Goal: Navigation & Orientation: Find specific page/section

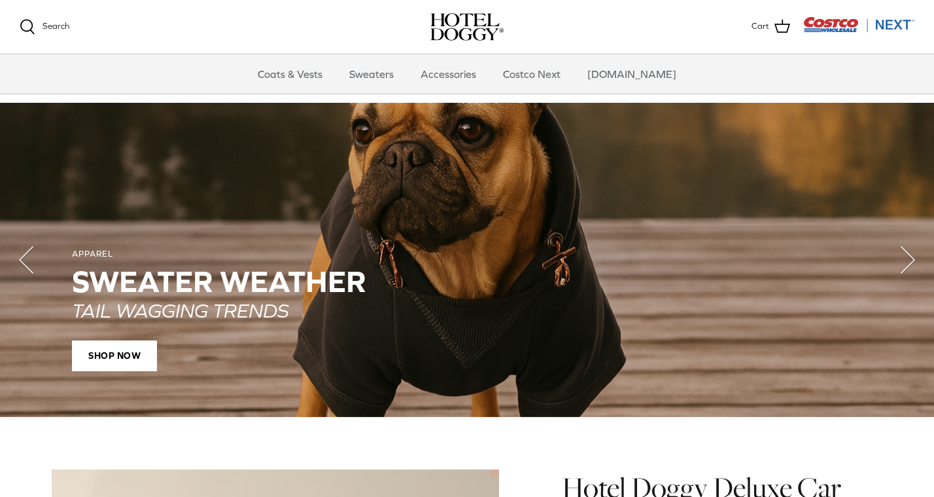
scroll to position [917, 0]
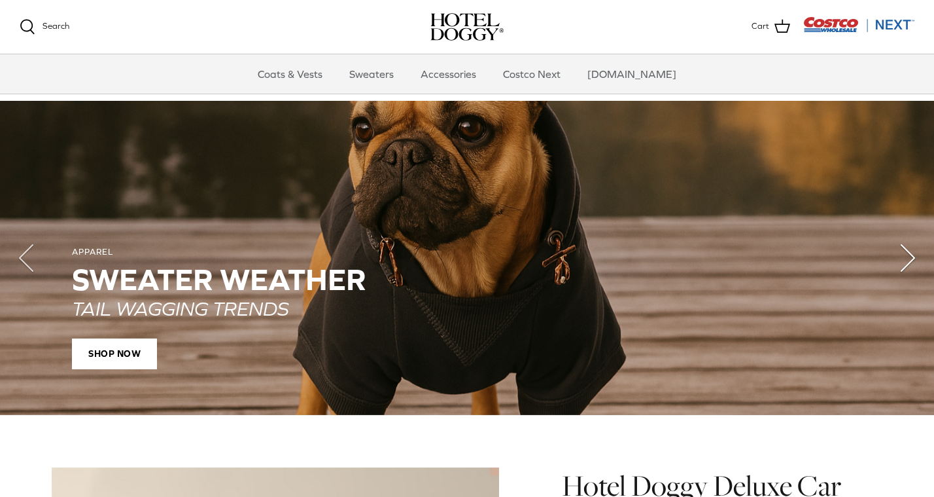
click at [910, 259] on polyline "Next" at bounding box center [907, 258] width 13 height 26
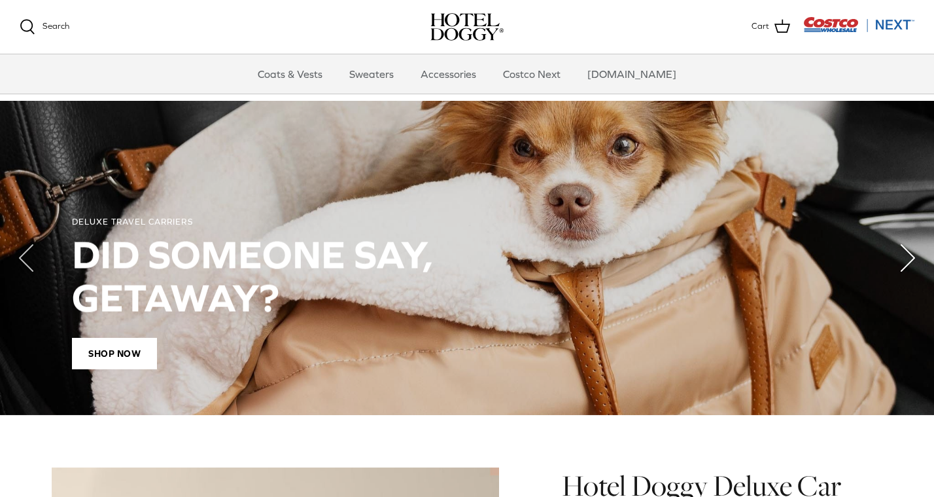
click at [909, 260] on polyline "Next" at bounding box center [907, 258] width 13 height 26
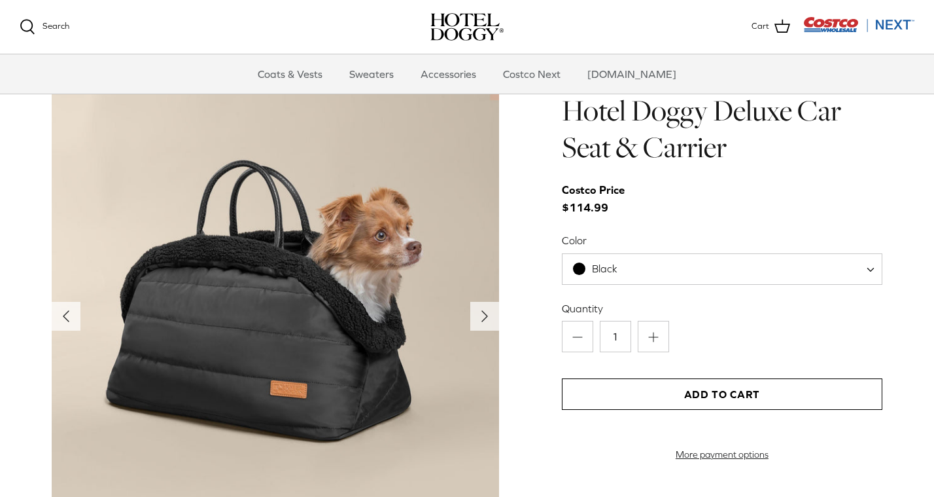
scroll to position [1292, 0]
click at [871, 263] on span at bounding box center [875, 268] width 13 height 31
select select "Tan"
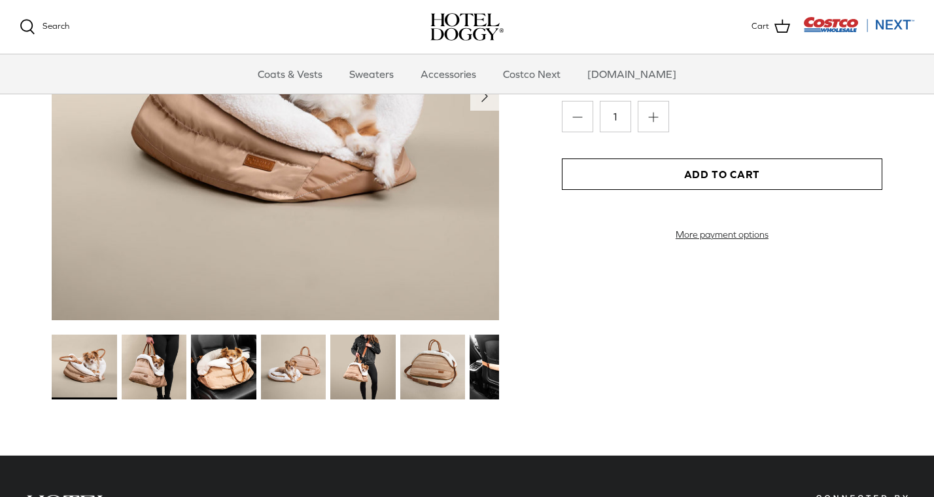
scroll to position [1515, 0]
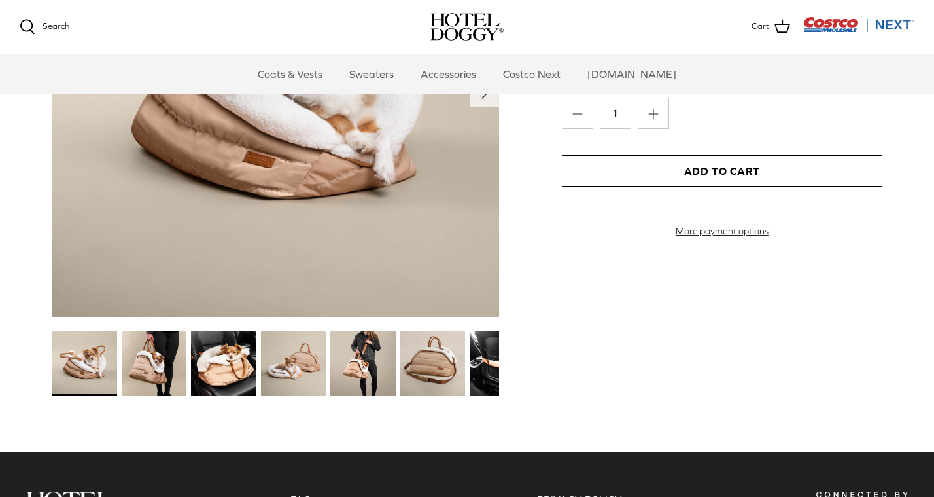
click at [420, 363] on img at bounding box center [432, 363] width 65 height 65
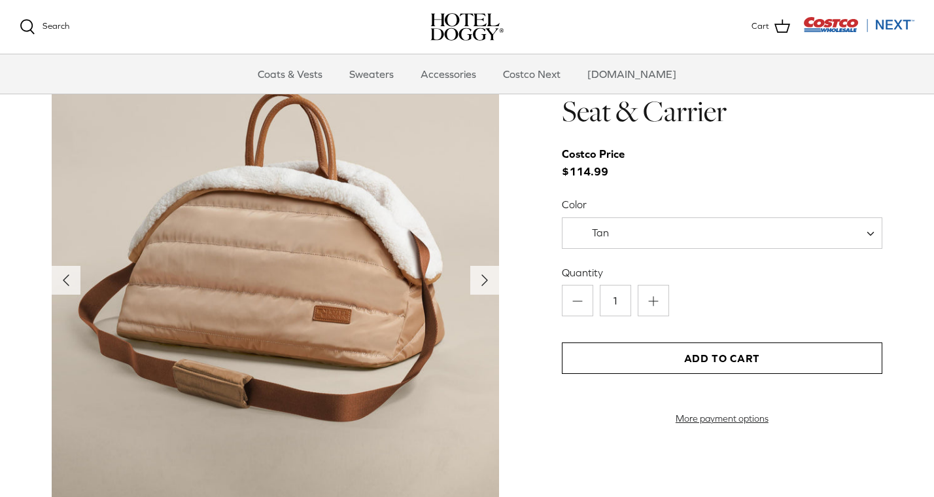
scroll to position [1326, 0]
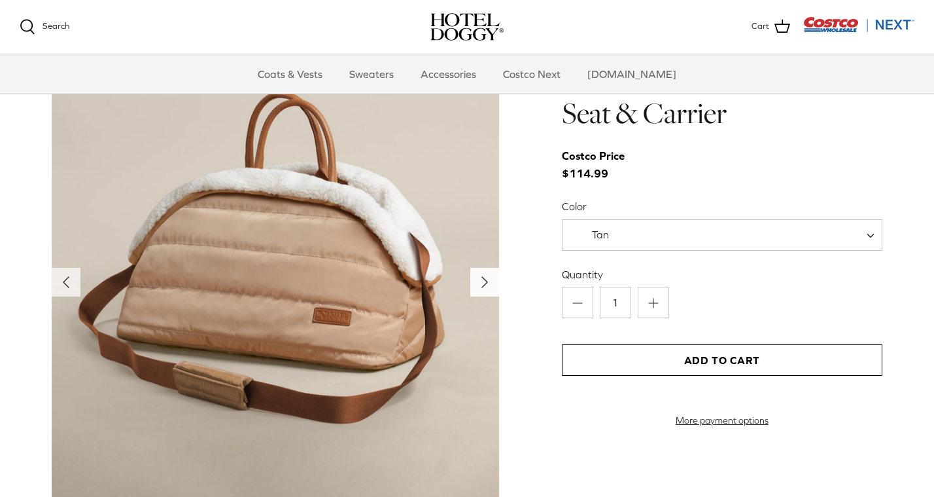
click at [484, 284] on icon "Right" at bounding box center [484, 281] width 21 height 21
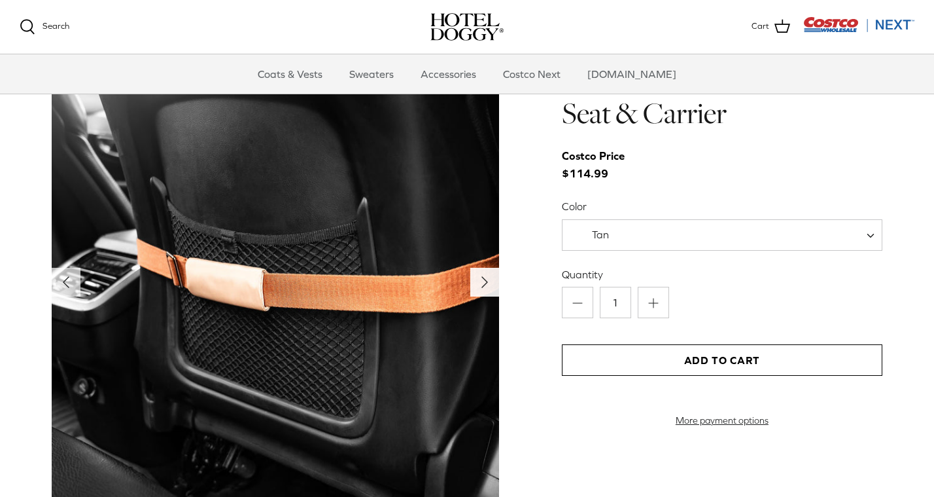
click at [484, 285] on icon "Right" at bounding box center [484, 281] width 21 height 21
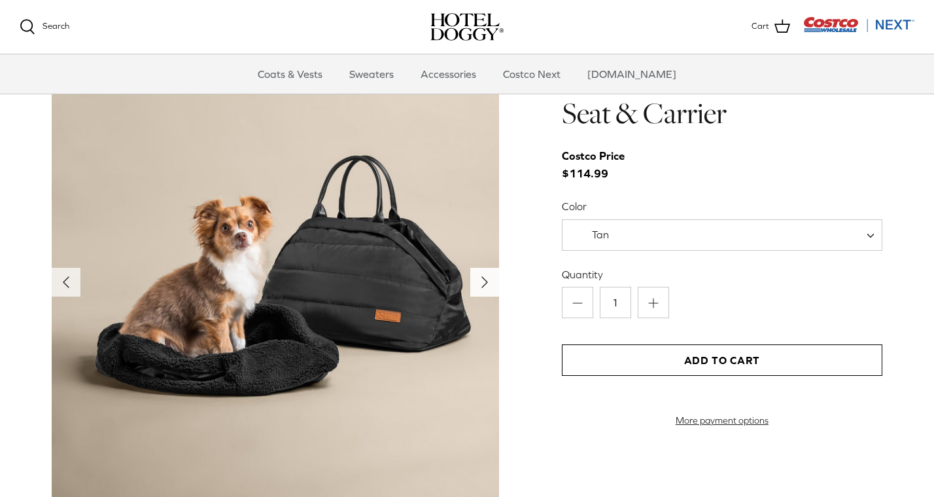
click at [484, 287] on icon "Right" at bounding box center [484, 281] width 21 height 21
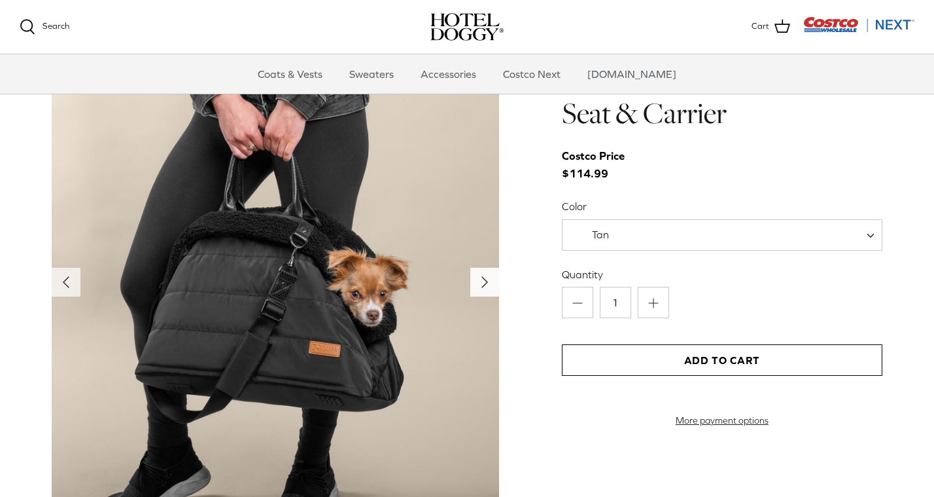
click at [484, 287] on icon "Right" at bounding box center [484, 281] width 21 height 21
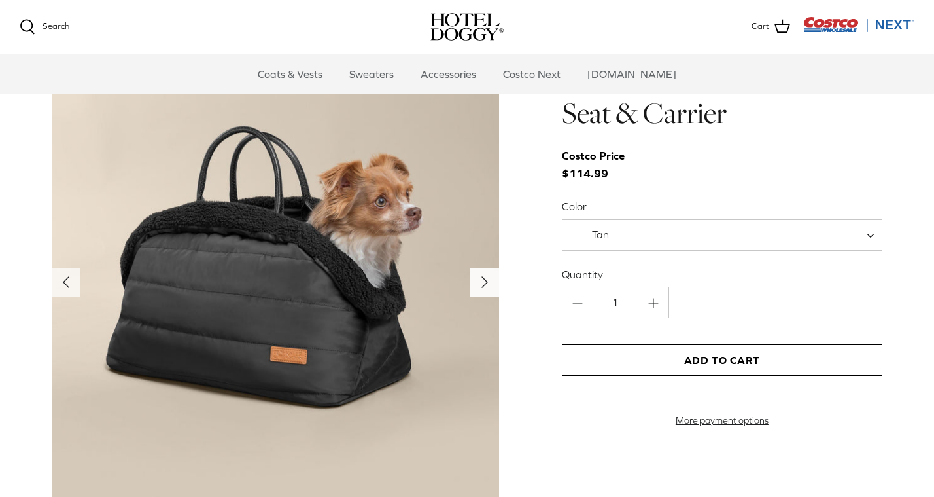
click at [484, 287] on icon "Right" at bounding box center [484, 281] width 21 height 21
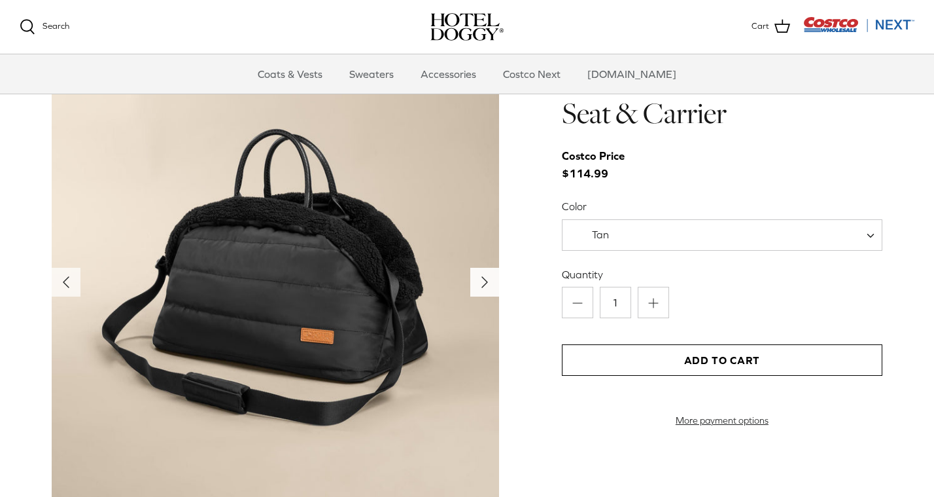
click at [484, 287] on icon "Right" at bounding box center [484, 281] width 21 height 21
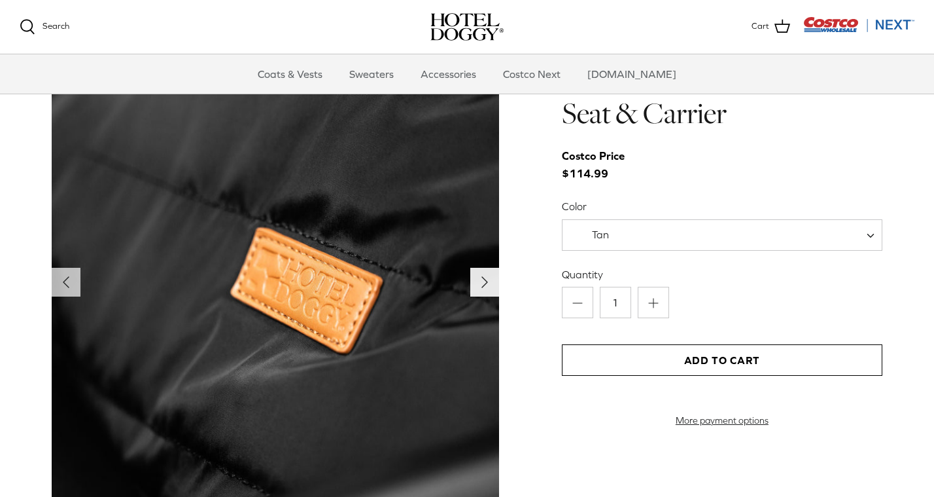
click at [484, 287] on icon "Right" at bounding box center [484, 281] width 21 height 21
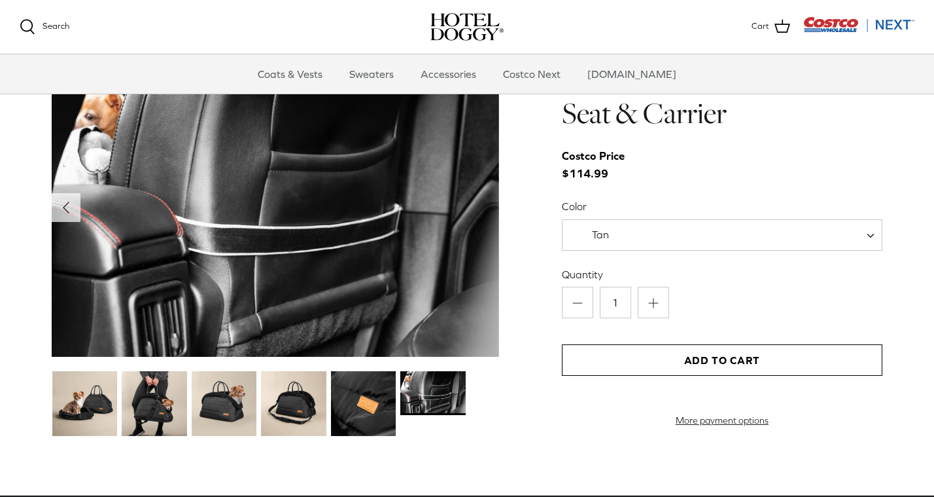
click at [484, 287] on img at bounding box center [275, 207] width 447 height 299
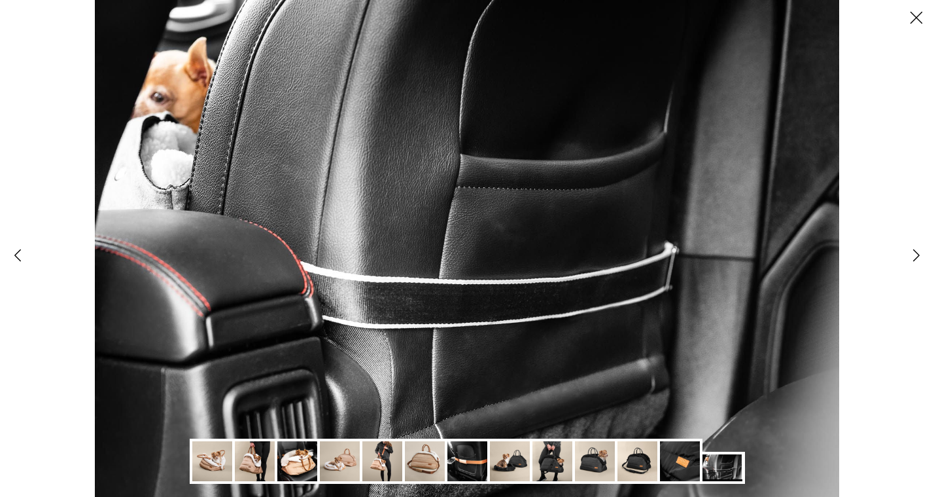
click at [913, 13] on line at bounding box center [916, 17] width 11 height 11
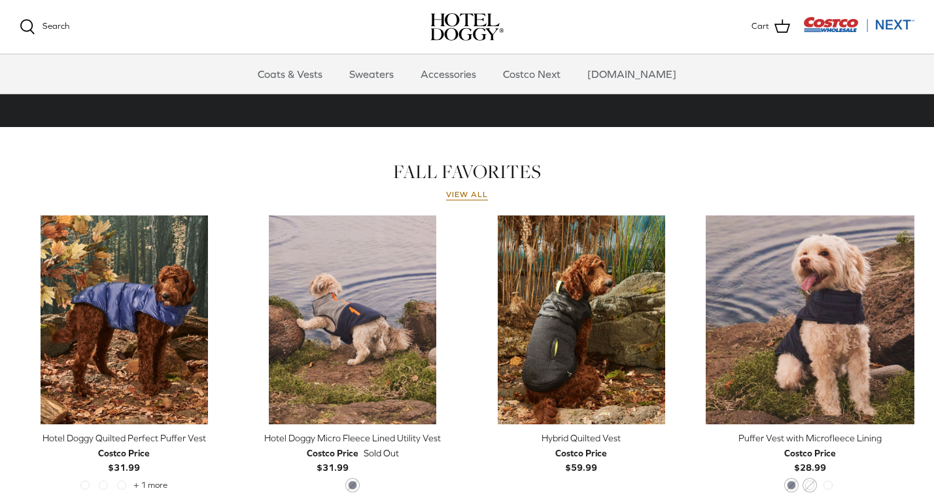
scroll to position [504, 0]
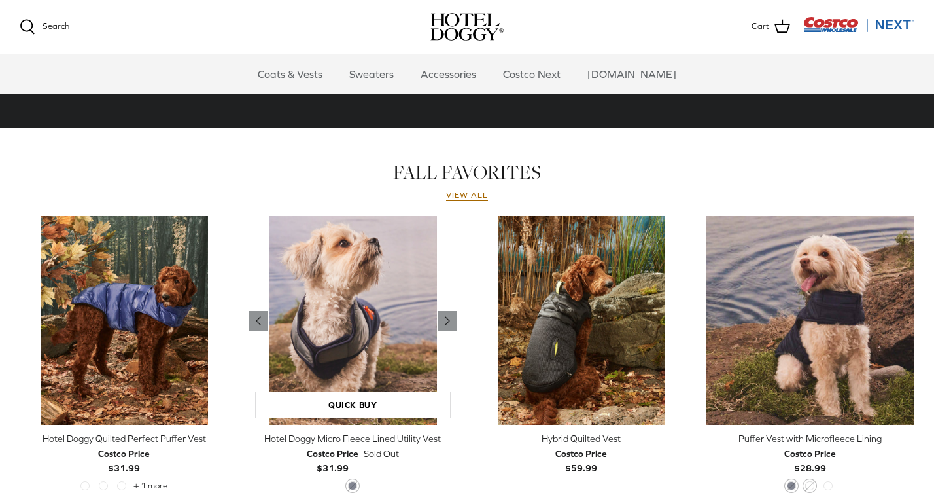
click at [387, 325] on img "Hotel Doggy Micro Fleece Lined Utility Vest" at bounding box center [353, 320] width 209 height 209
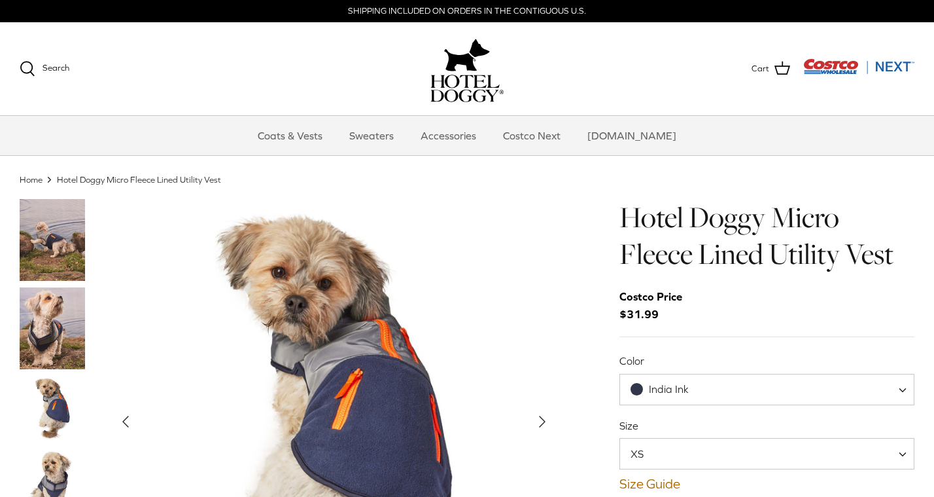
click at [542, 422] on polyline "Next" at bounding box center [542, 421] width 5 height 10
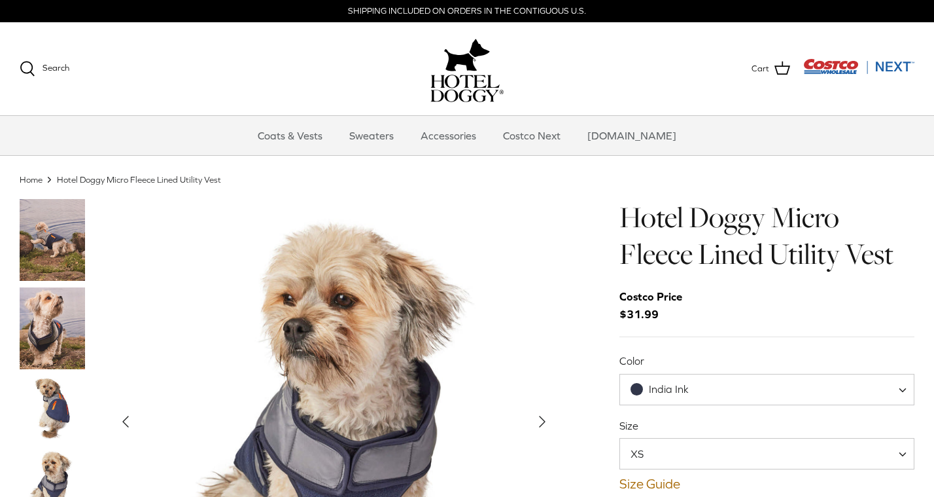
click at [542, 423] on polyline "Next" at bounding box center [542, 421] width 5 height 10
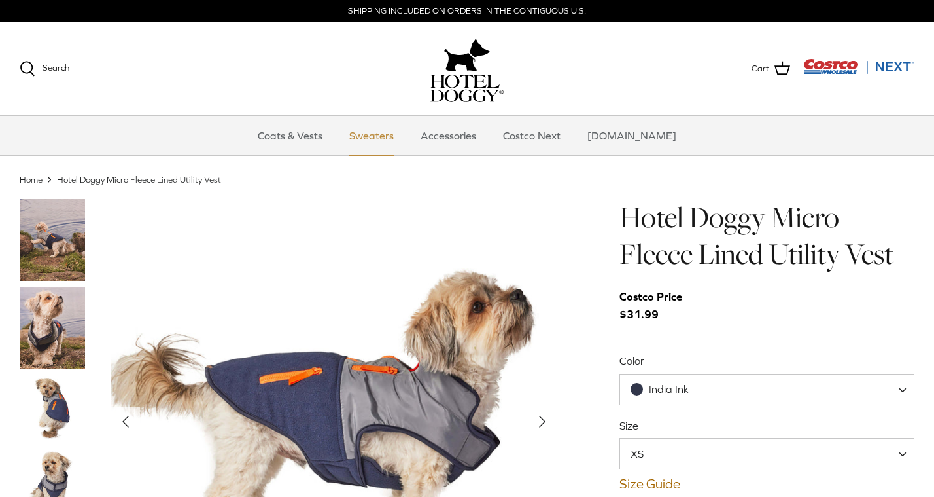
click at [391, 135] on link "Sweaters" at bounding box center [372, 135] width 68 height 39
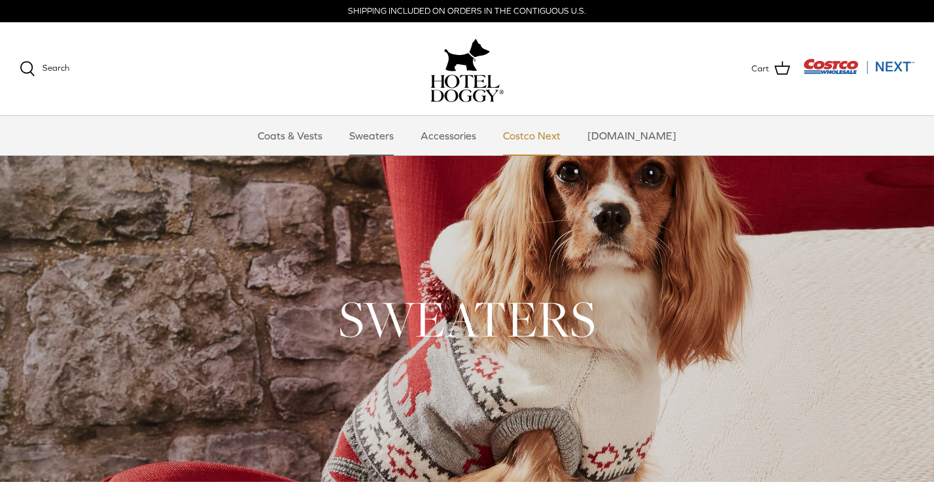
click at [542, 132] on link "Costco Next" at bounding box center [531, 135] width 81 height 39
